Goal: Task Accomplishment & Management: Use online tool/utility

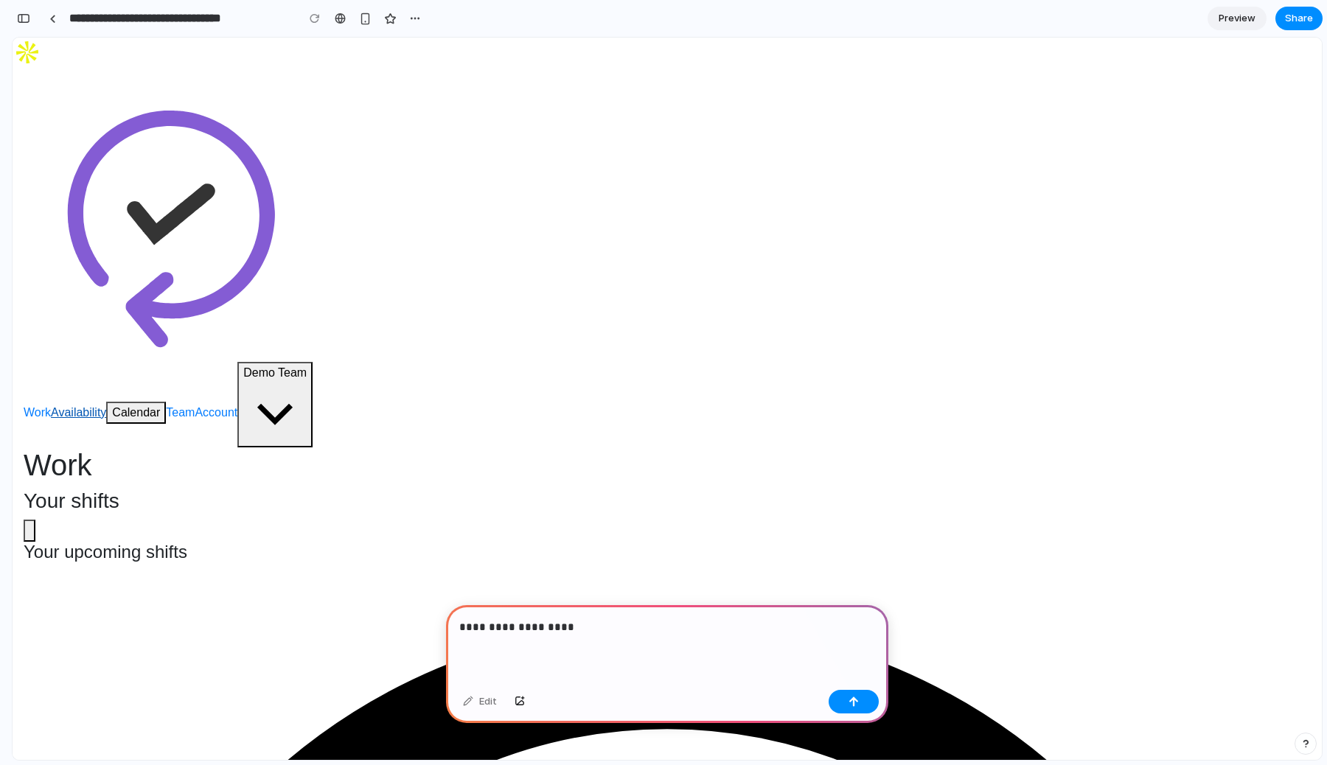
click at [106, 406] on link "Availability" at bounding box center [78, 412] width 55 height 13
click at [637, 635] on div "**********" at bounding box center [667, 644] width 442 height 79
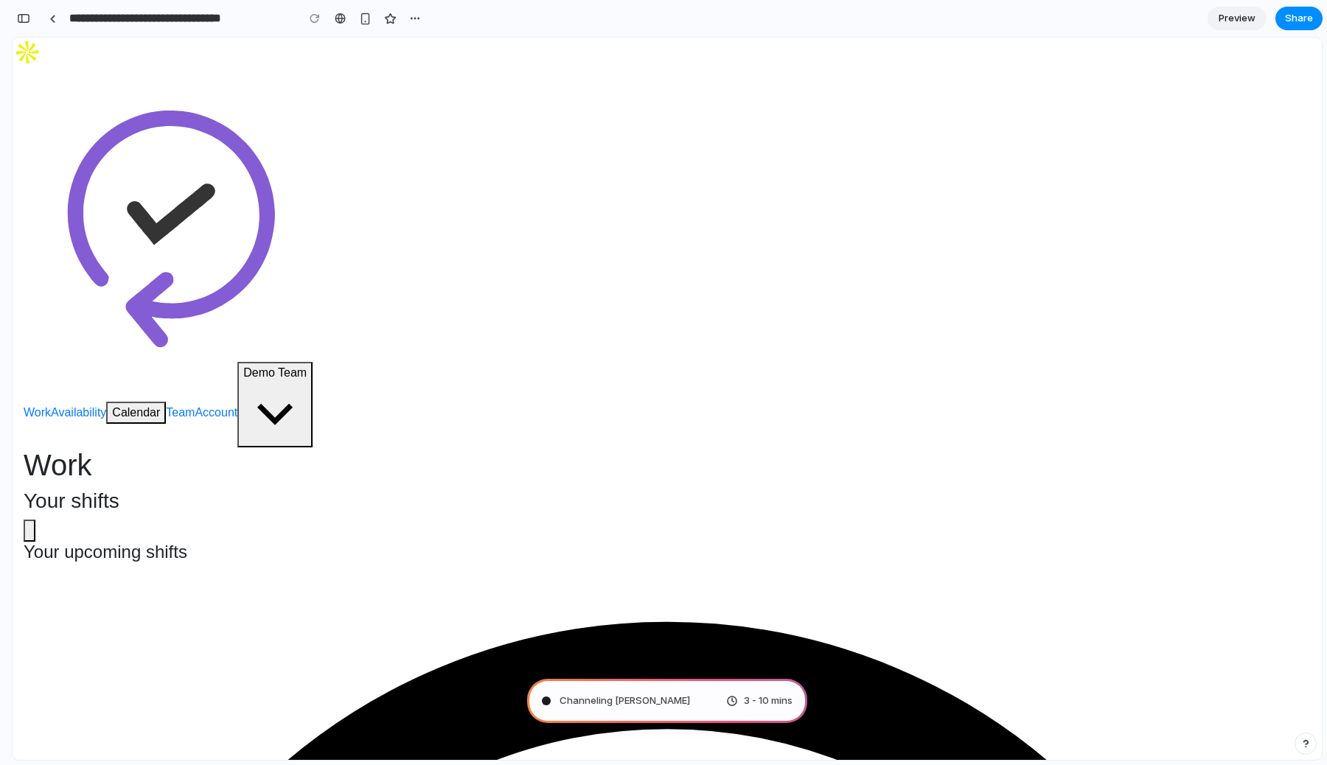
type input "**********"
